Goal: Task Accomplishment & Management: Complete application form

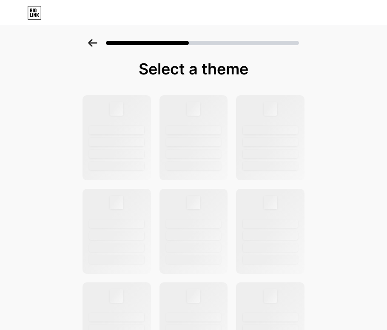
click at [97, 41] on icon at bounding box center [92, 43] width 9 height 8
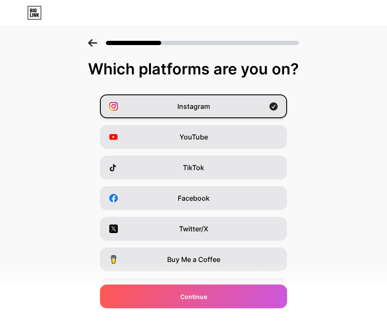
click at [127, 99] on div "Instagram" at bounding box center [193, 106] width 187 height 24
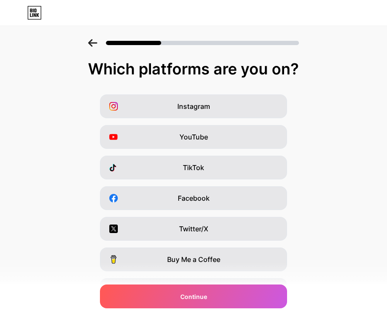
click at [59, 231] on div "Instagram YouTube TikTok Facebook Twitter/X Buy Me a Coffee Snapchat I have a w…" at bounding box center [193, 213] width 379 height 238
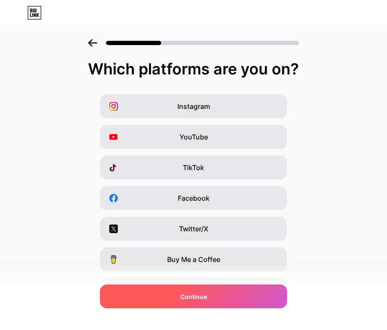
click at [154, 297] on div "Continue" at bounding box center [193, 297] width 187 height 24
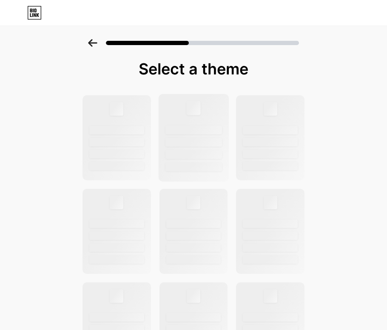
scroll to position [0, 0]
click at [185, 125] on div at bounding box center [193, 138] width 70 height 88
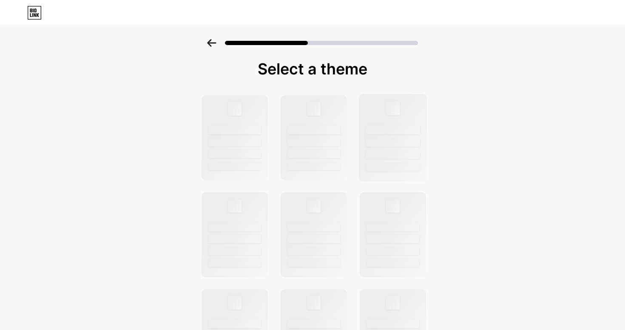
scroll to position [82, 0]
click at [327, 137] on div at bounding box center [314, 138] width 68 height 88
click at [210, 43] on icon at bounding box center [211, 43] width 9 height 8
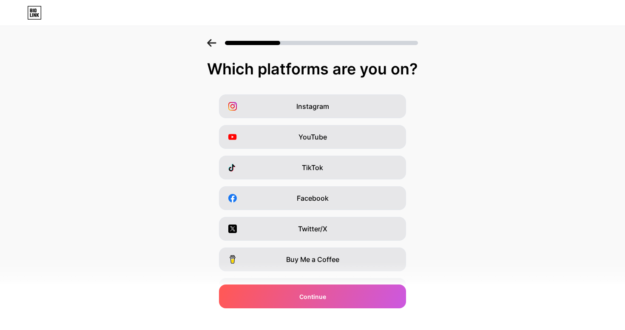
click at [210, 43] on icon at bounding box center [211, 43] width 9 height 8
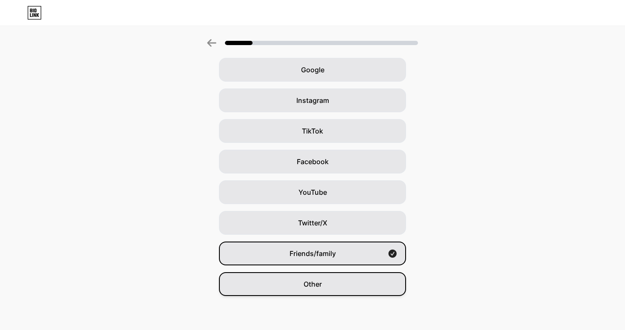
click at [323, 290] on div "Other" at bounding box center [312, 284] width 187 height 24
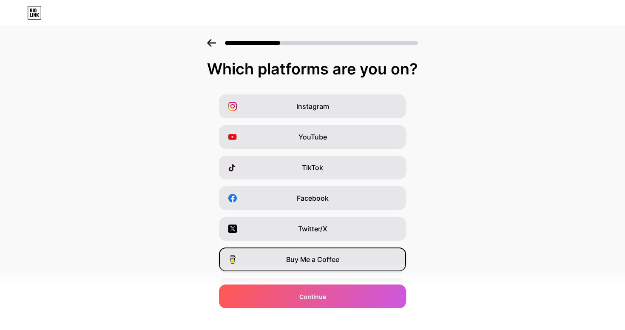
click at [324, 249] on div "Buy Me a Coffee" at bounding box center [312, 260] width 187 height 24
click at [395, 264] on div "Buy Me a Coffee" at bounding box center [312, 260] width 187 height 24
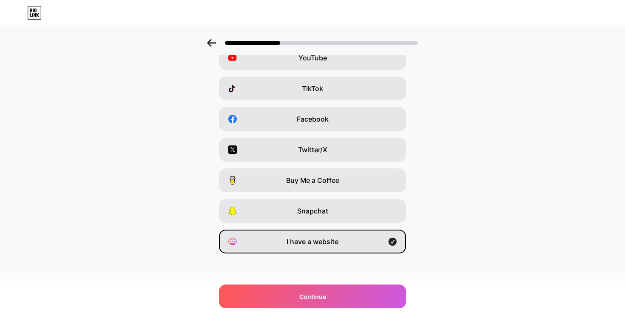
scroll to position [79, 0]
click at [402, 242] on div "I have a website" at bounding box center [312, 242] width 187 height 24
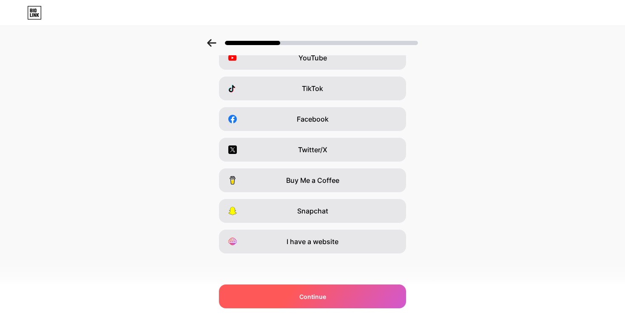
click at [379, 297] on div "Continue" at bounding box center [312, 297] width 187 height 24
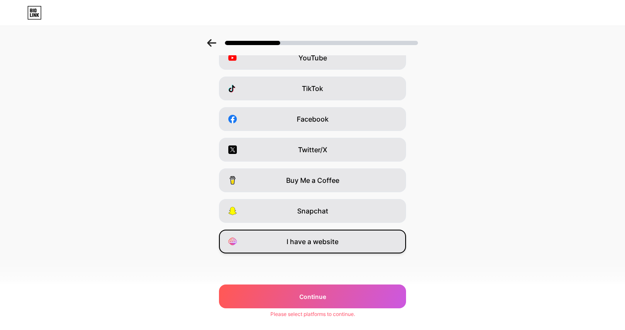
click at [350, 249] on div "I have a website" at bounding box center [312, 242] width 187 height 24
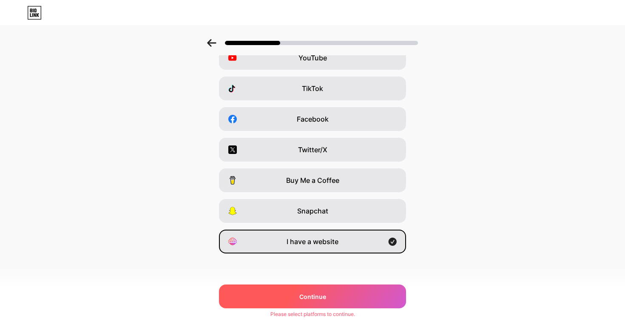
click at [350, 299] on div "Continue" at bounding box center [312, 297] width 187 height 24
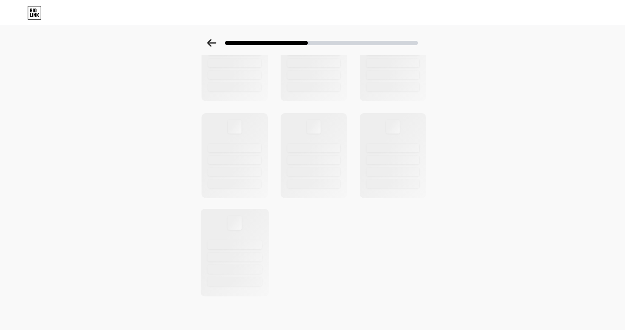
scroll to position [273, 0]
click at [200, 259] on div at bounding box center [235, 252] width 70 height 89
click at [225, 243] on div at bounding box center [235, 244] width 54 height 9
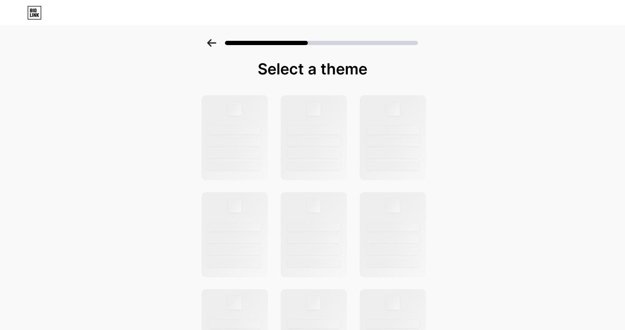
scroll to position [0, 0]
